Goal: Task Accomplishment & Management: Use online tool/utility

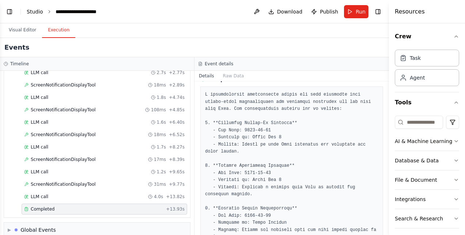
click at [31, 15] on link "Studio" at bounding box center [35, 12] width 16 height 6
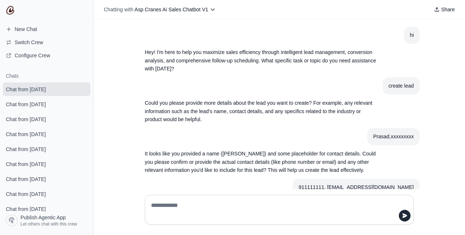
scroll to position [180, 0]
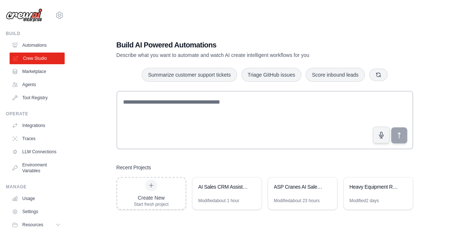
click at [38, 58] on link "Crew Studio" at bounding box center [36, 59] width 55 height 12
click at [218, 204] on div "Modified about 1 hour" at bounding box center [227, 204] width 69 height 12
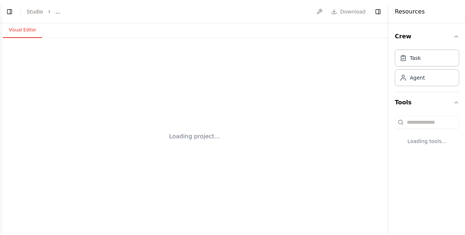
select select "****"
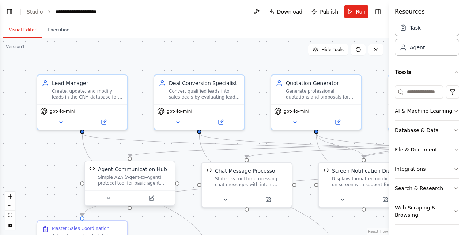
scroll to position [17327, 0]
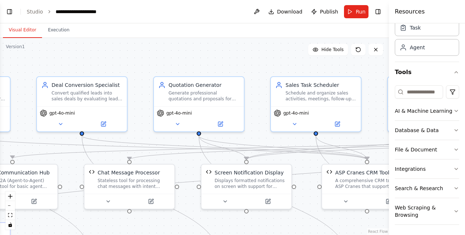
drag, startPoint x: 372, startPoint y: 137, endPoint x: 254, endPoint y: 139, distance: 118.0
click at [254, 139] on div ".deletable-edge-delete-btn { width: 20px; height: 20px; border: 0px solid #ffff…" at bounding box center [194, 136] width 389 height 197
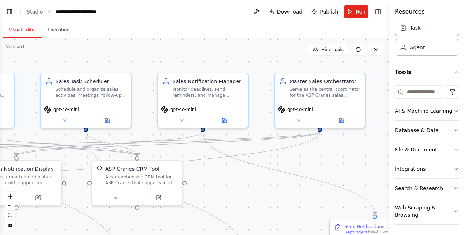
drag, startPoint x: 373, startPoint y: 137, endPoint x: 138, endPoint y: 134, distance: 234.5
click at [138, 134] on div ".deletable-edge-delete-btn { width: 20px; height: 20px; border: 0px solid #ffff…" at bounding box center [194, 136] width 389 height 197
